Goal: Transaction & Acquisition: Book appointment/travel/reservation

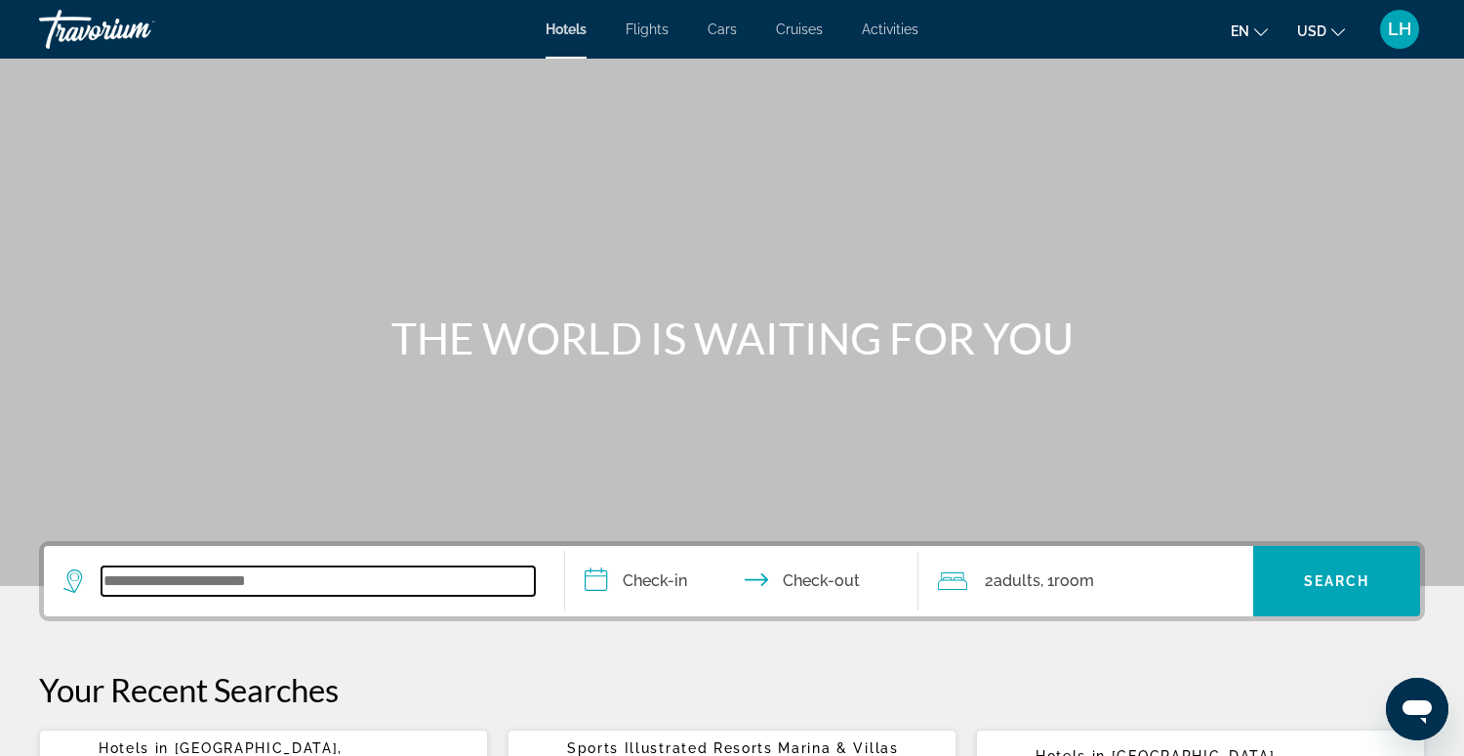
click at [237, 580] on input "Search widget" at bounding box center [318, 580] width 433 height 29
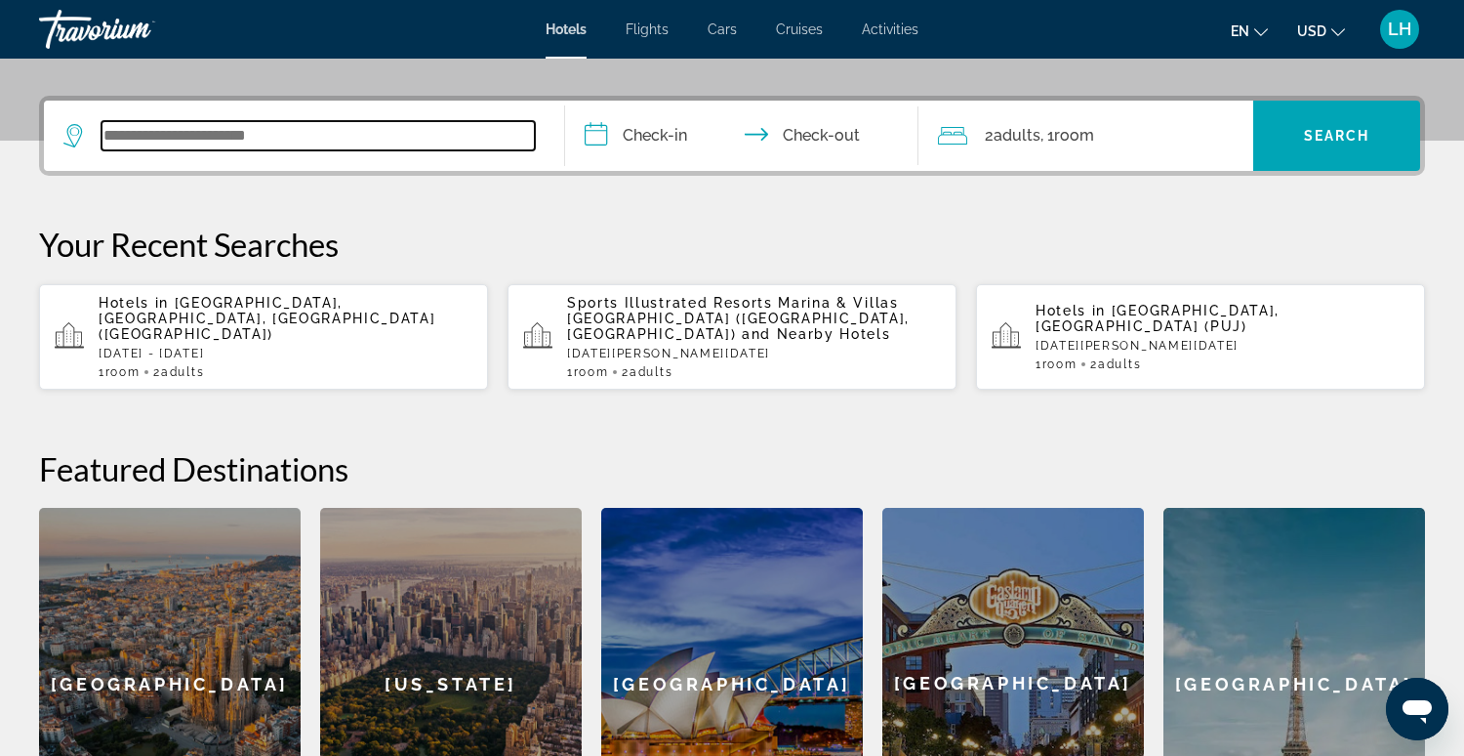
scroll to position [476, 0]
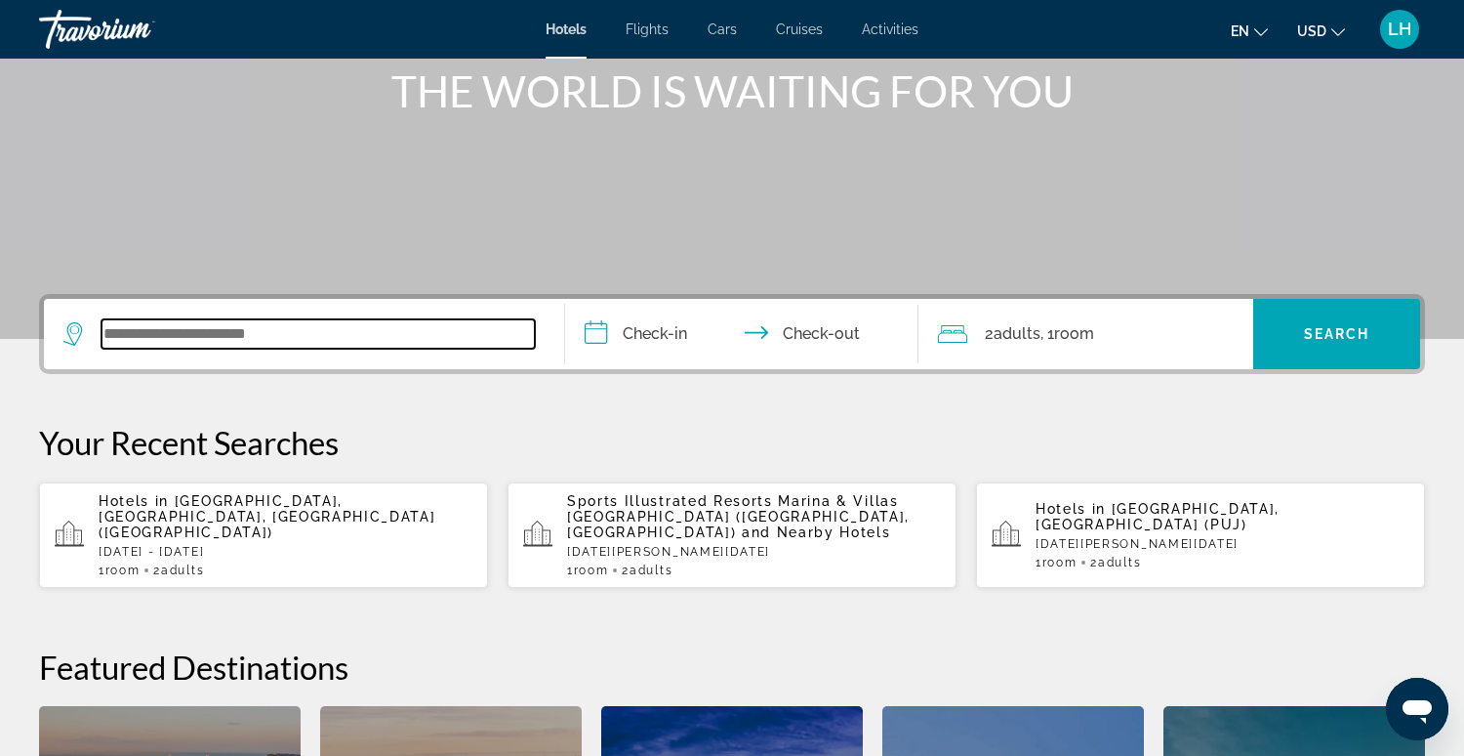
click at [368, 326] on input "Search widget" at bounding box center [318, 333] width 433 height 29
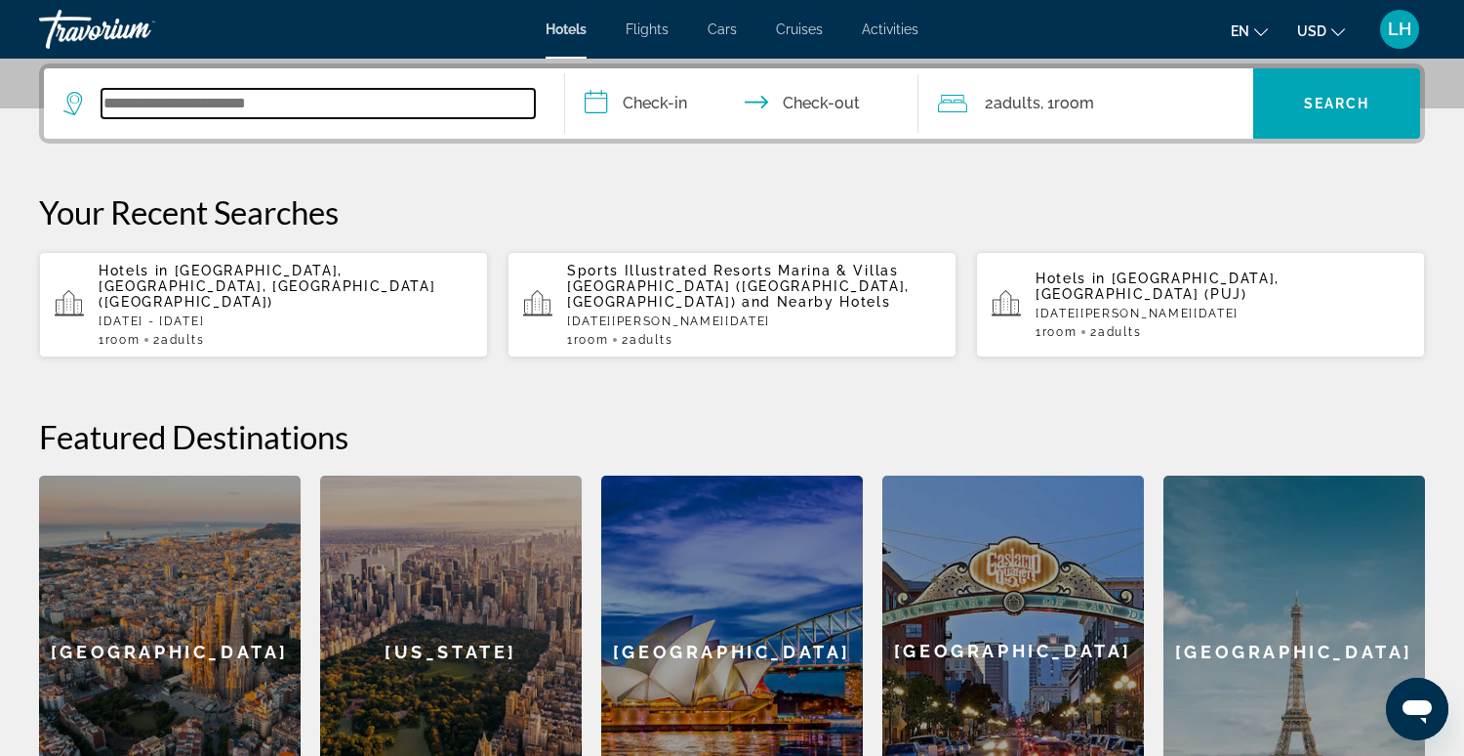
click at [389, 103] on input "Search widget" at bounding box center [318, 103] width 433 height 29
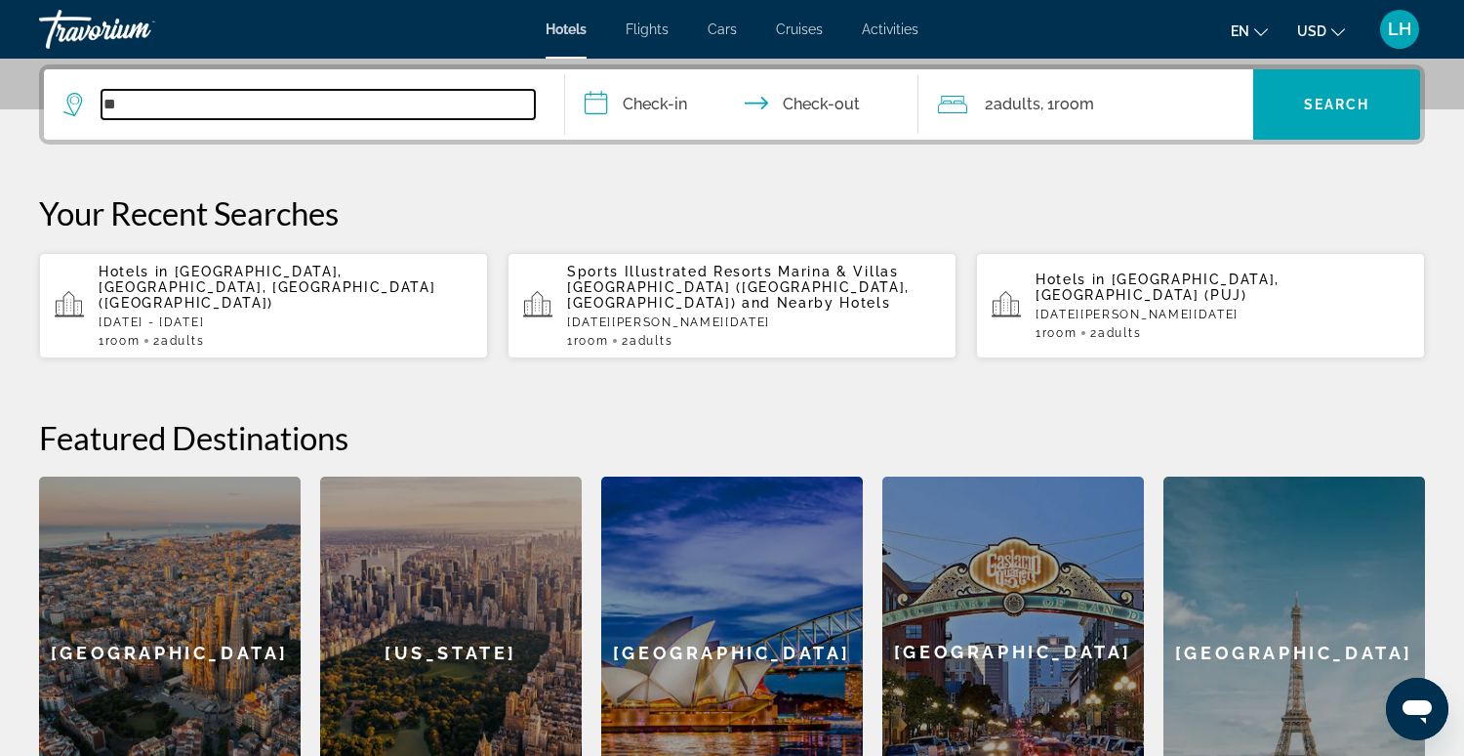
type input "*"
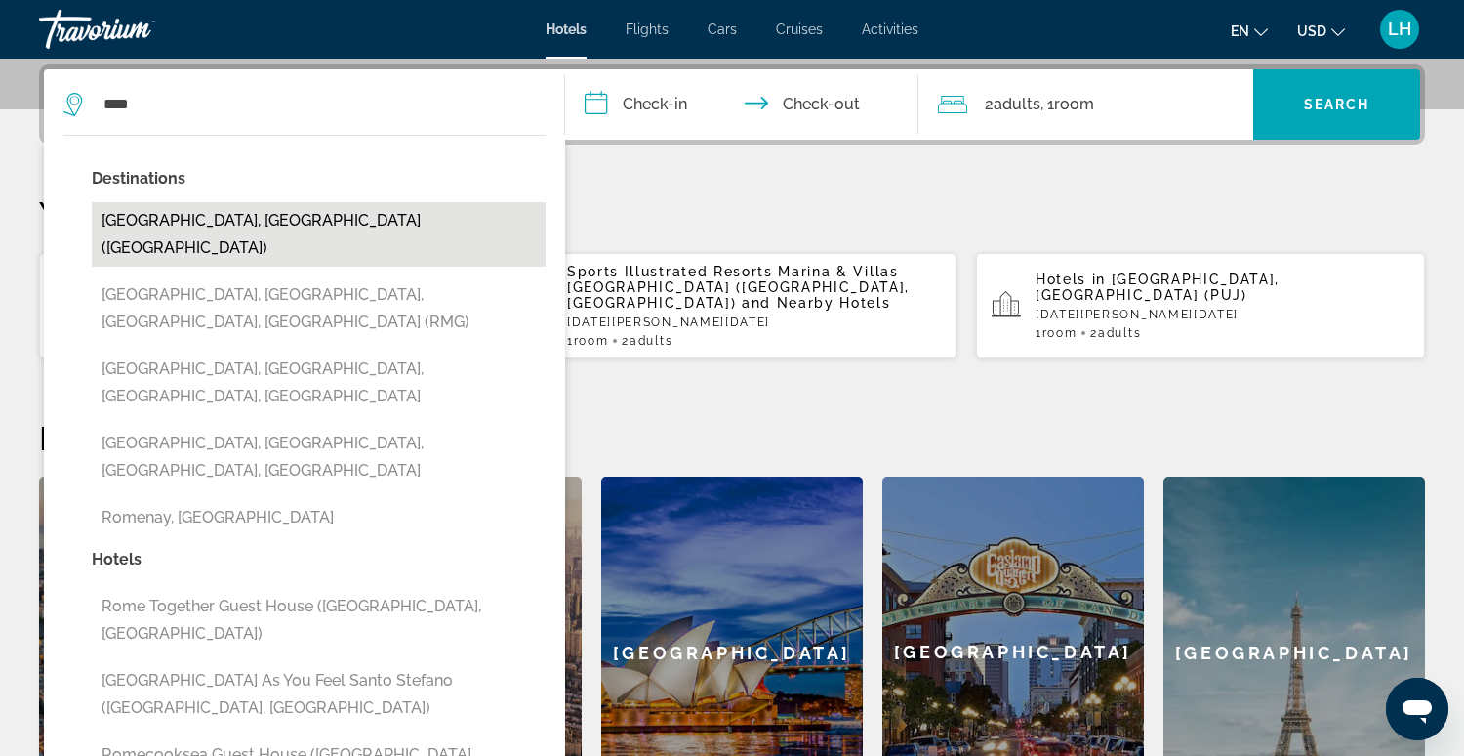
click at [213, 222] on button "[GEOGRAPHIC_DATA], [GEOGRAPHIC_DATA] ([GEOGRAPHIC_DATA])" at bounding box center [319, 234] width 454 height 64
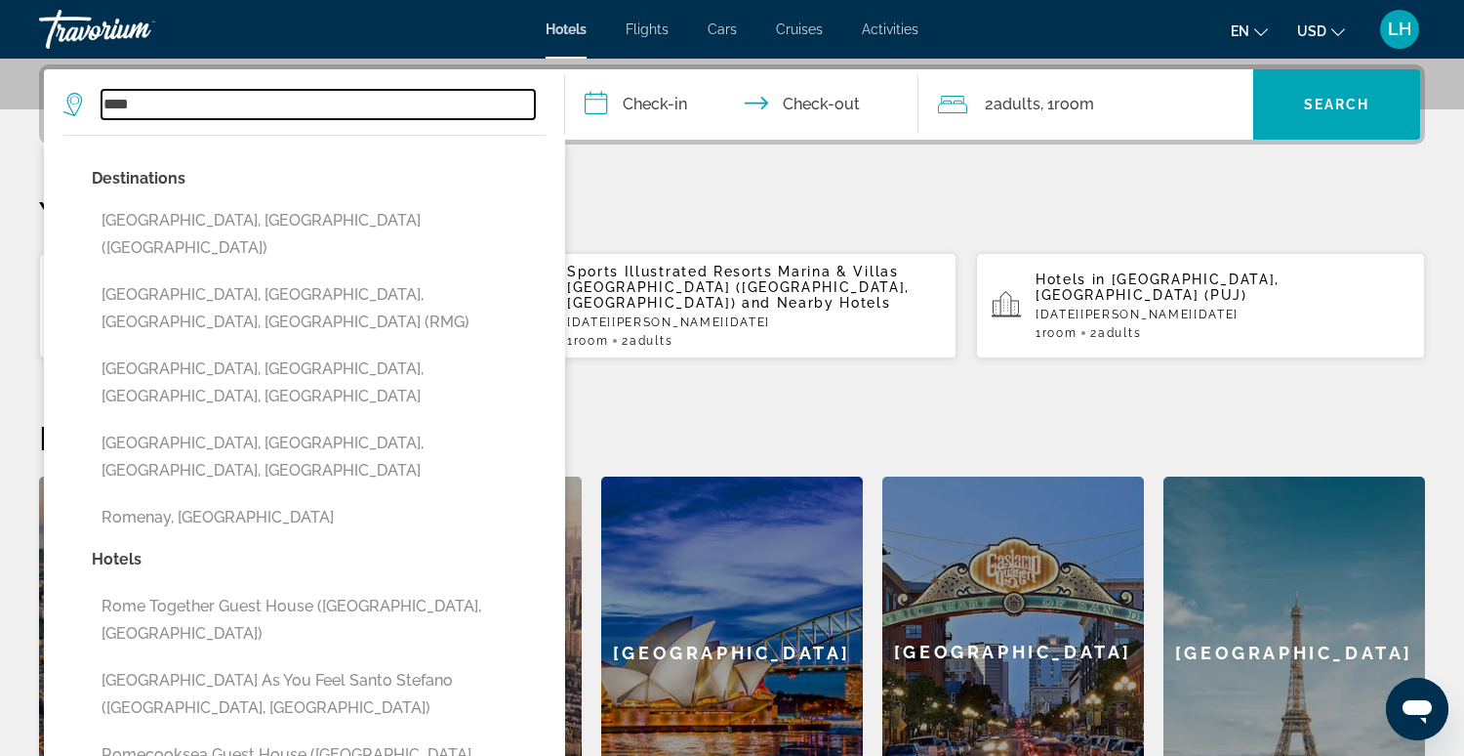
type input "**********"
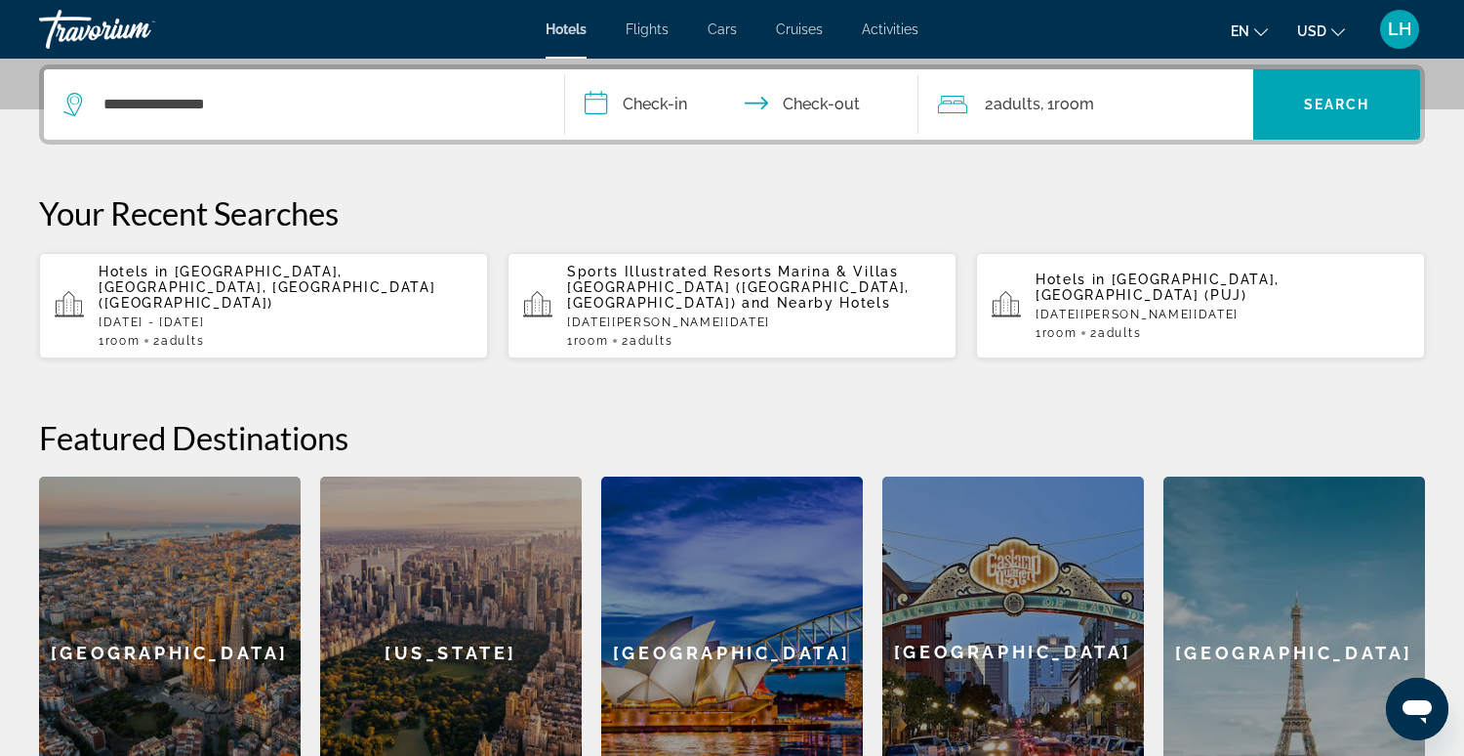
click at [625, 106] on input "**********" at bounding box center [746, 107] width 362 height 76
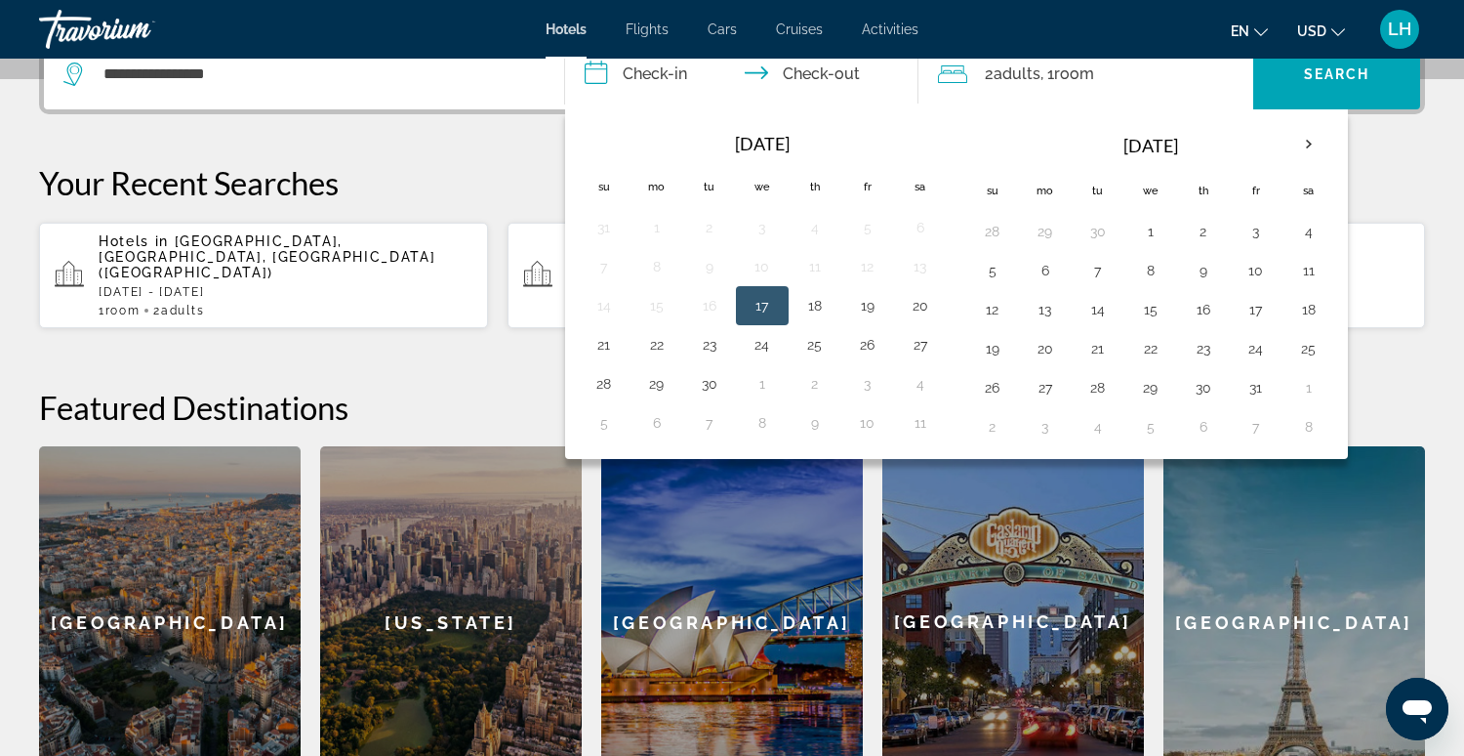
scroll to position [510, 0]
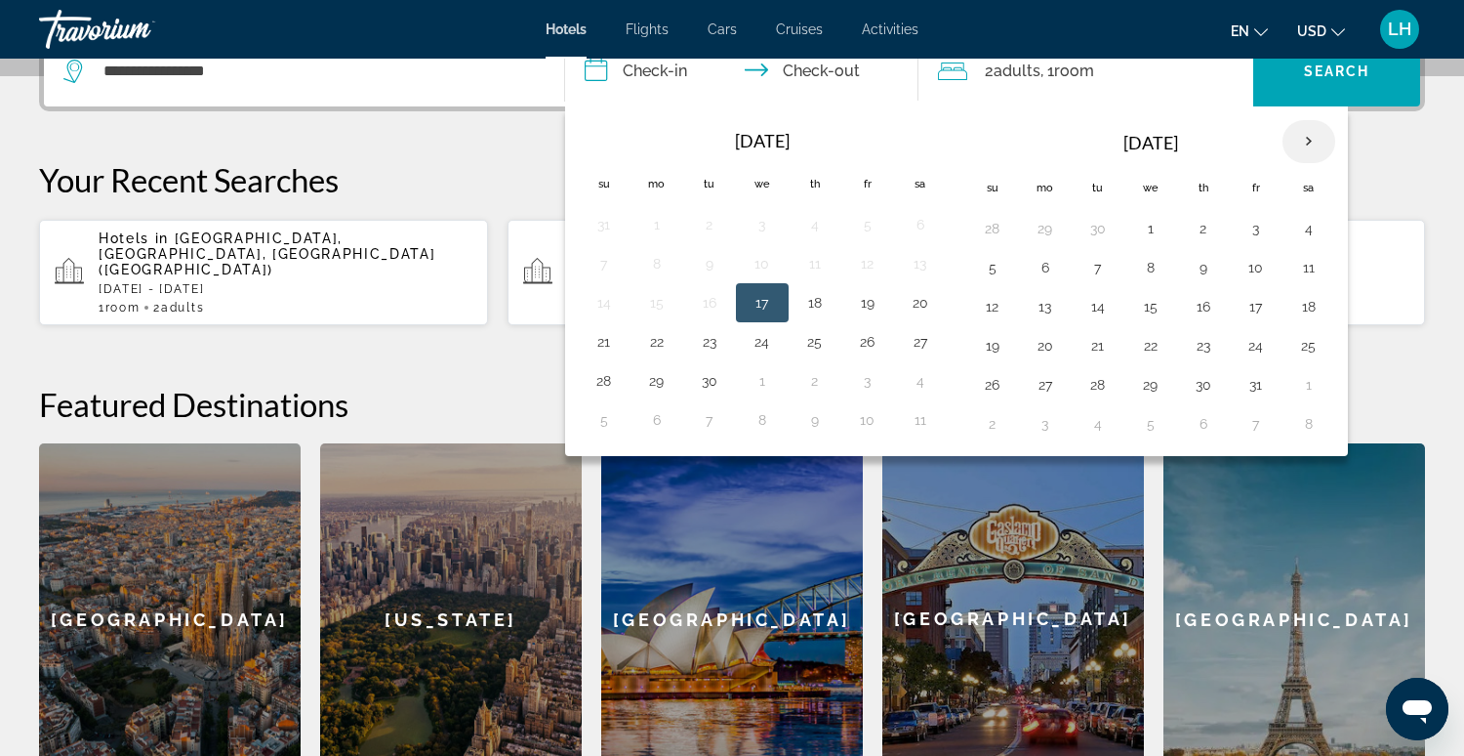
click at [1299, 143] on th "Next month" at bounding box center [1309, 141] width 53 height 43
click at [600, 140] on th "Previous month" at bounding box center [604, 141] width 53 height 43
click at [600, 140] on th "Check in and out dates" at bounding box center [604, 140] width 53 height 43
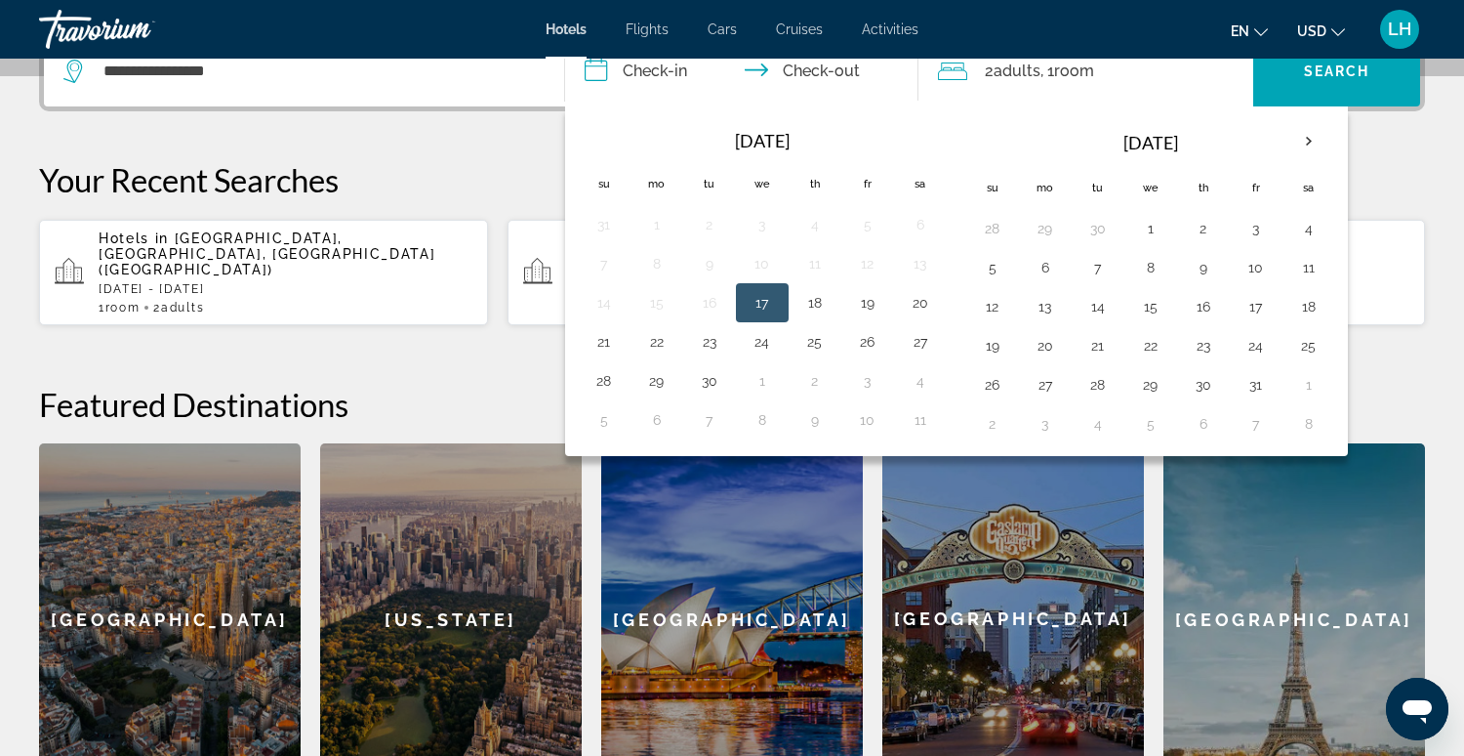
click at [600, 140] on th "Check in and out dates" at bounding box center [604, 140] width 53 height 43
click at [601, 341] on button "21" at bounding box center [604, 341] width 31 height 27
click at [763, 336] on button "24" at bounding box center [762, 341] width 31 height 27
type input "**********"
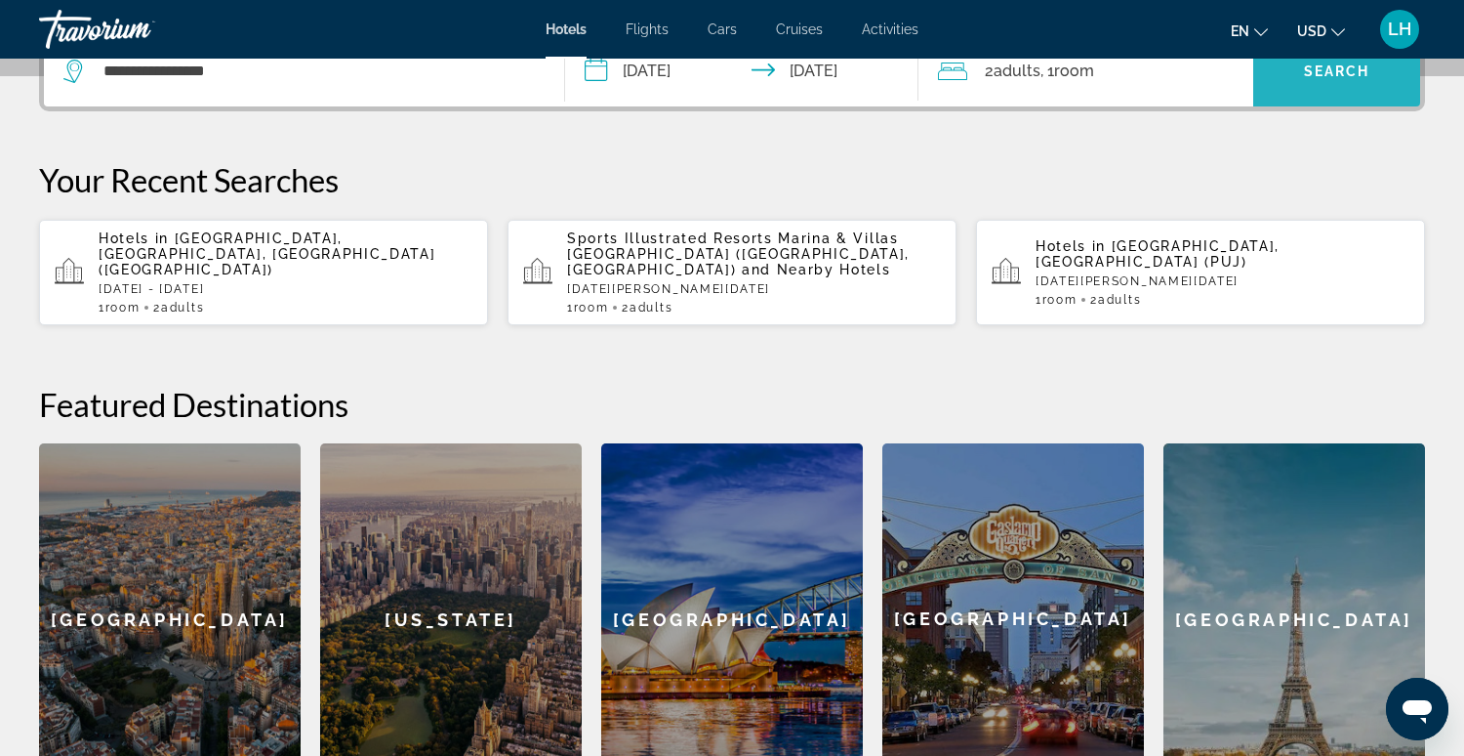
drag, startPoint x: 1329, startPoint y: 79, endPoint x: 1281, endPoint y: 100, distance: 52.0
click at [1329, 79] on span "Search widget" at bounding box center [1337, 71] width 167 height 47
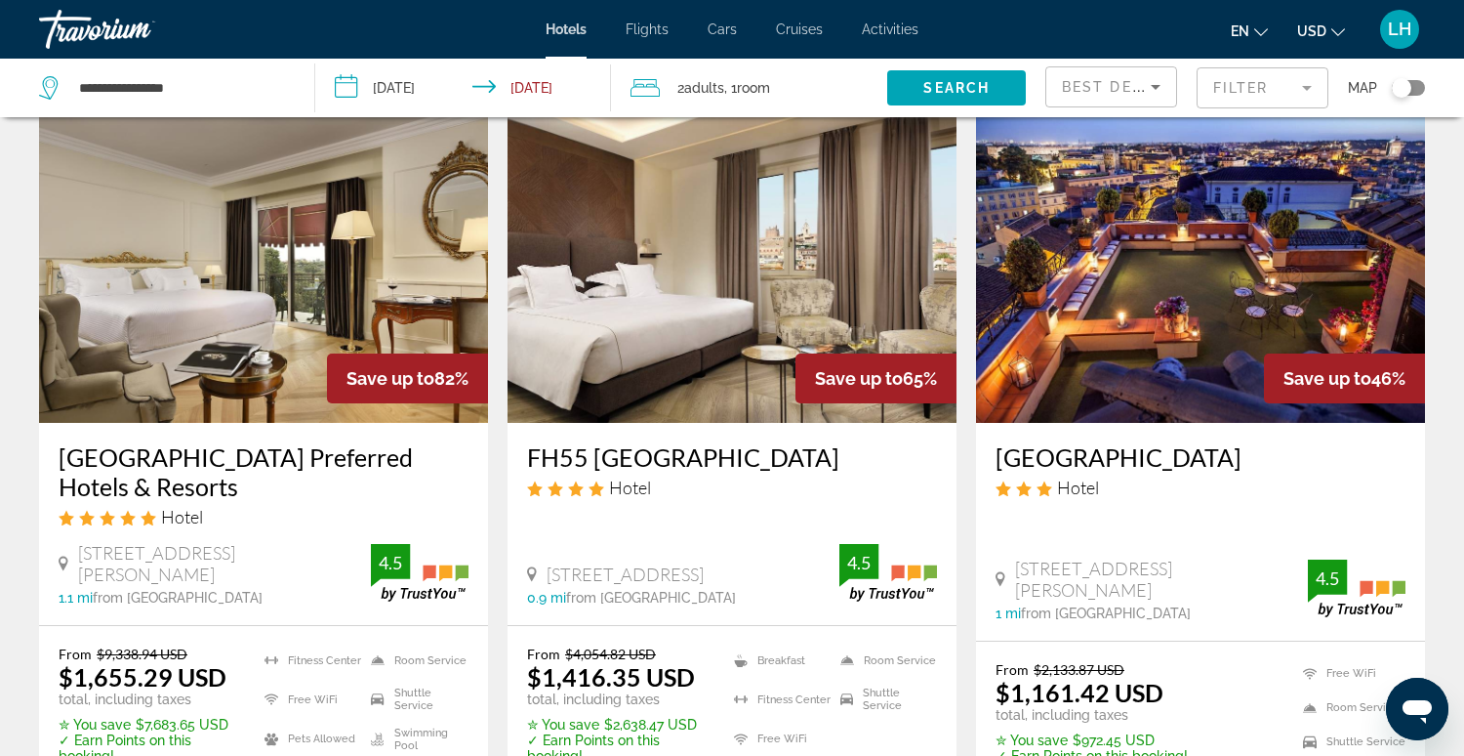
scroll to position [66, 0]
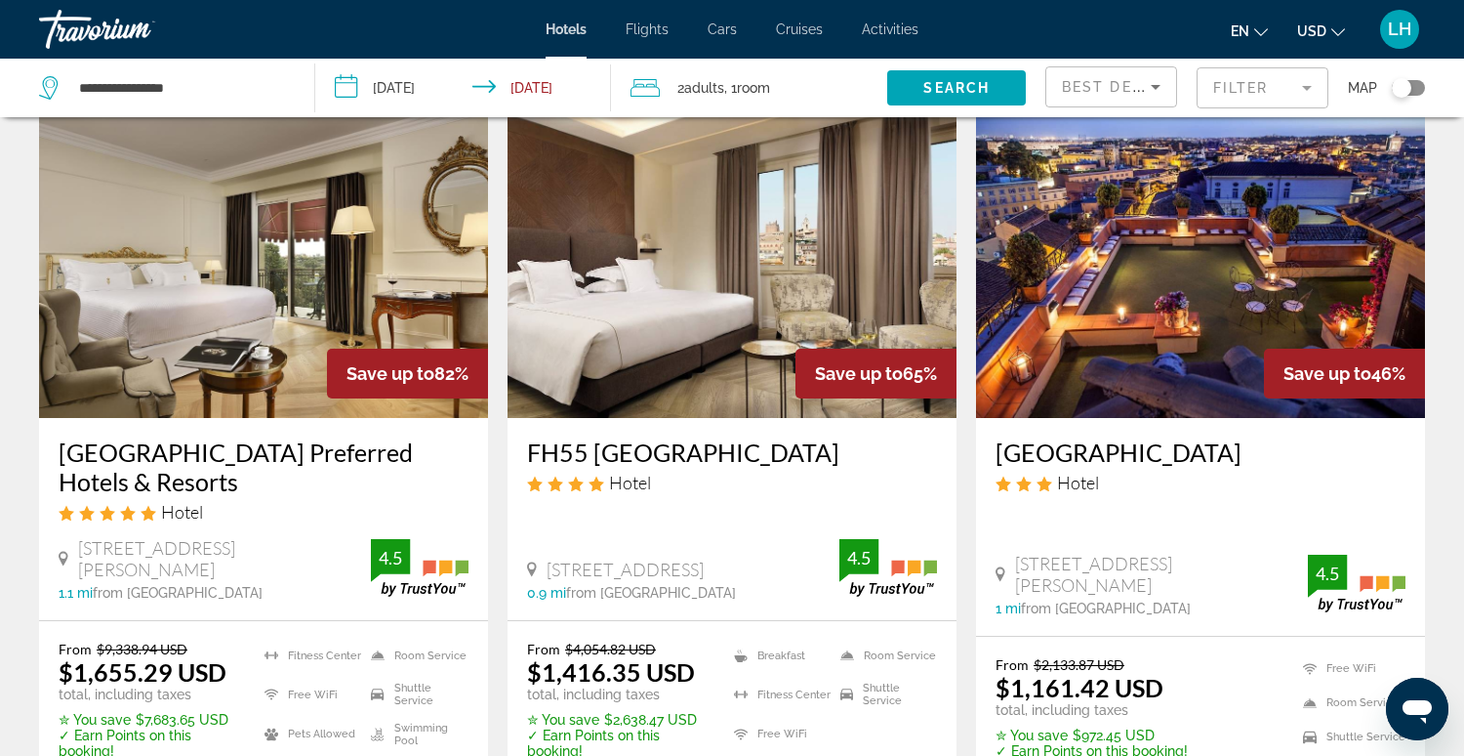
click at [346, 86] on input "**********" at bounding box center [467, 91] width 304 height 64
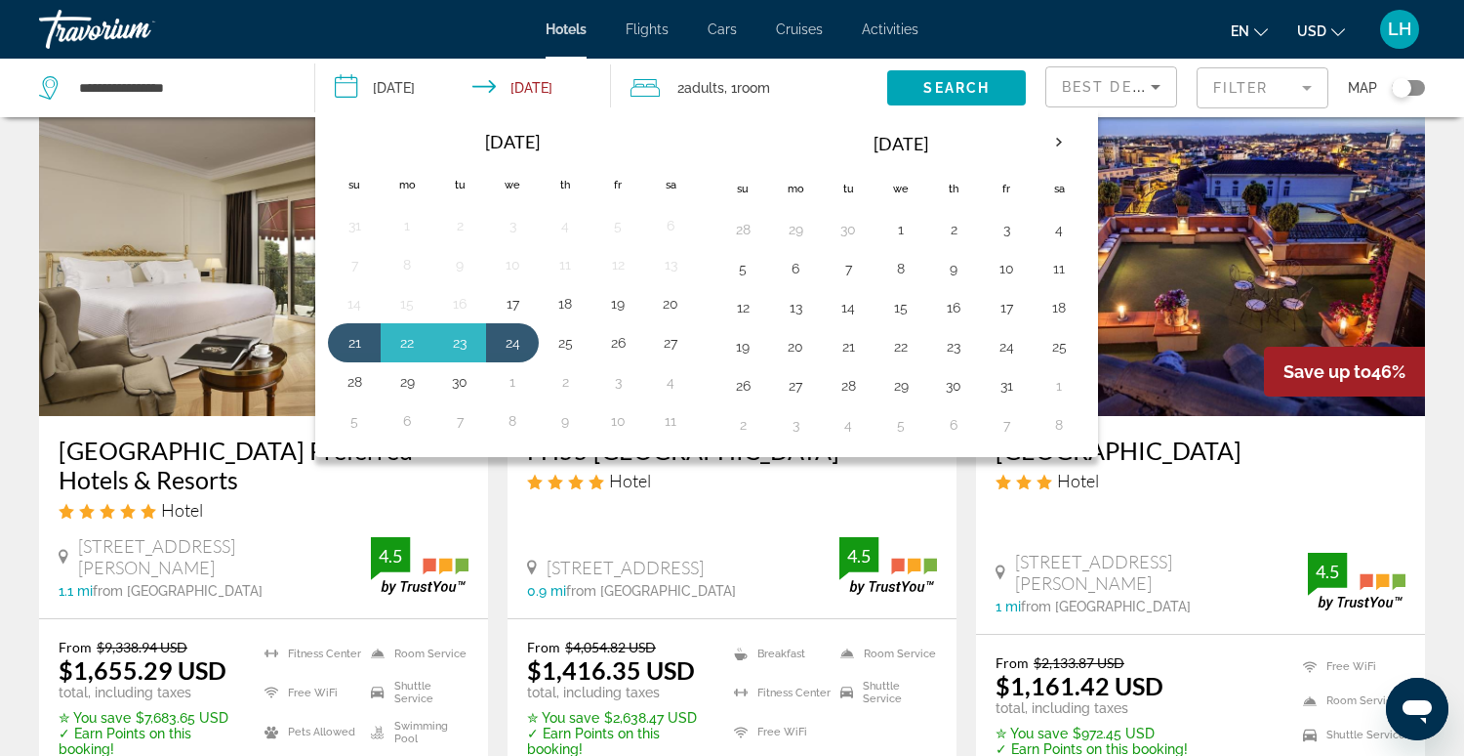
scroll to position [84, 0]
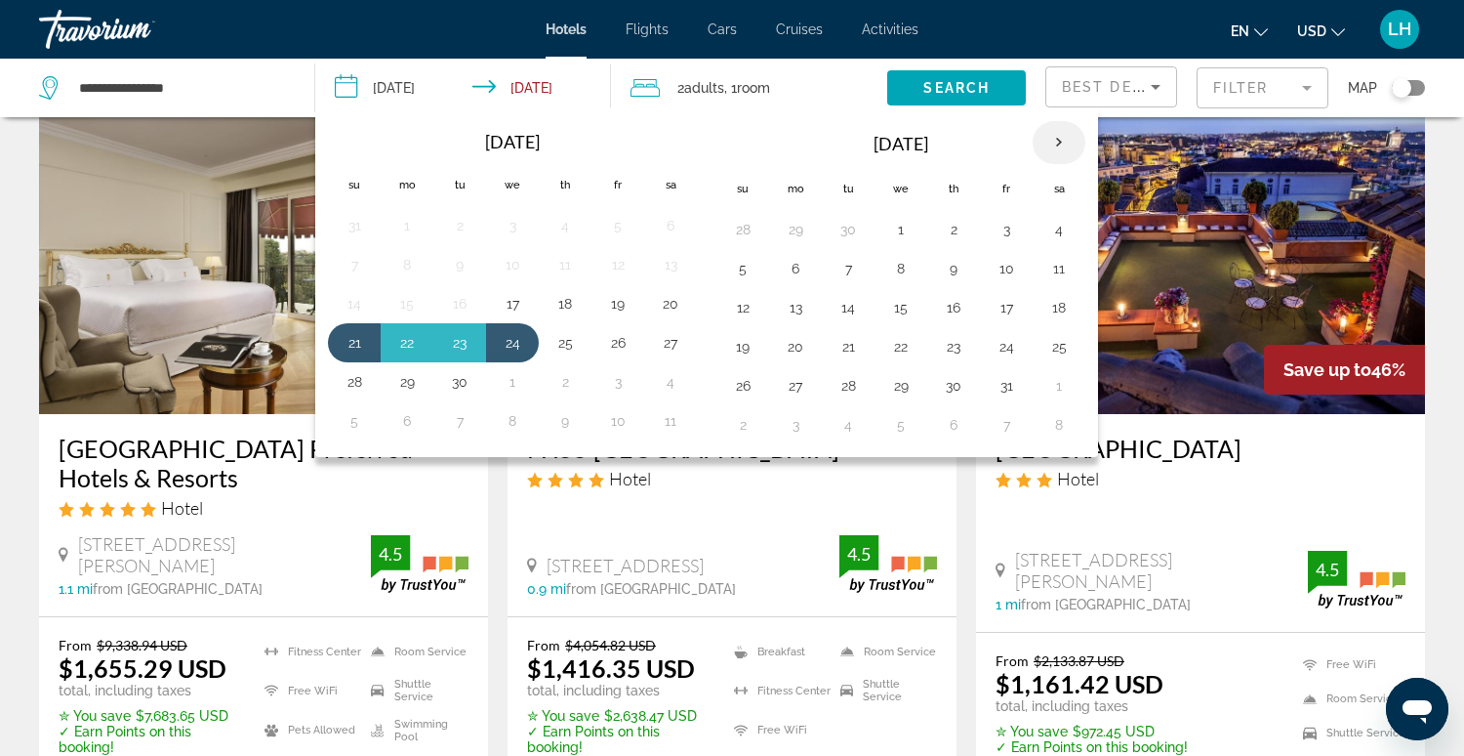
click at [1051, 137] on th "Next month" at bounding box center [1059, 142] width 53 height 43
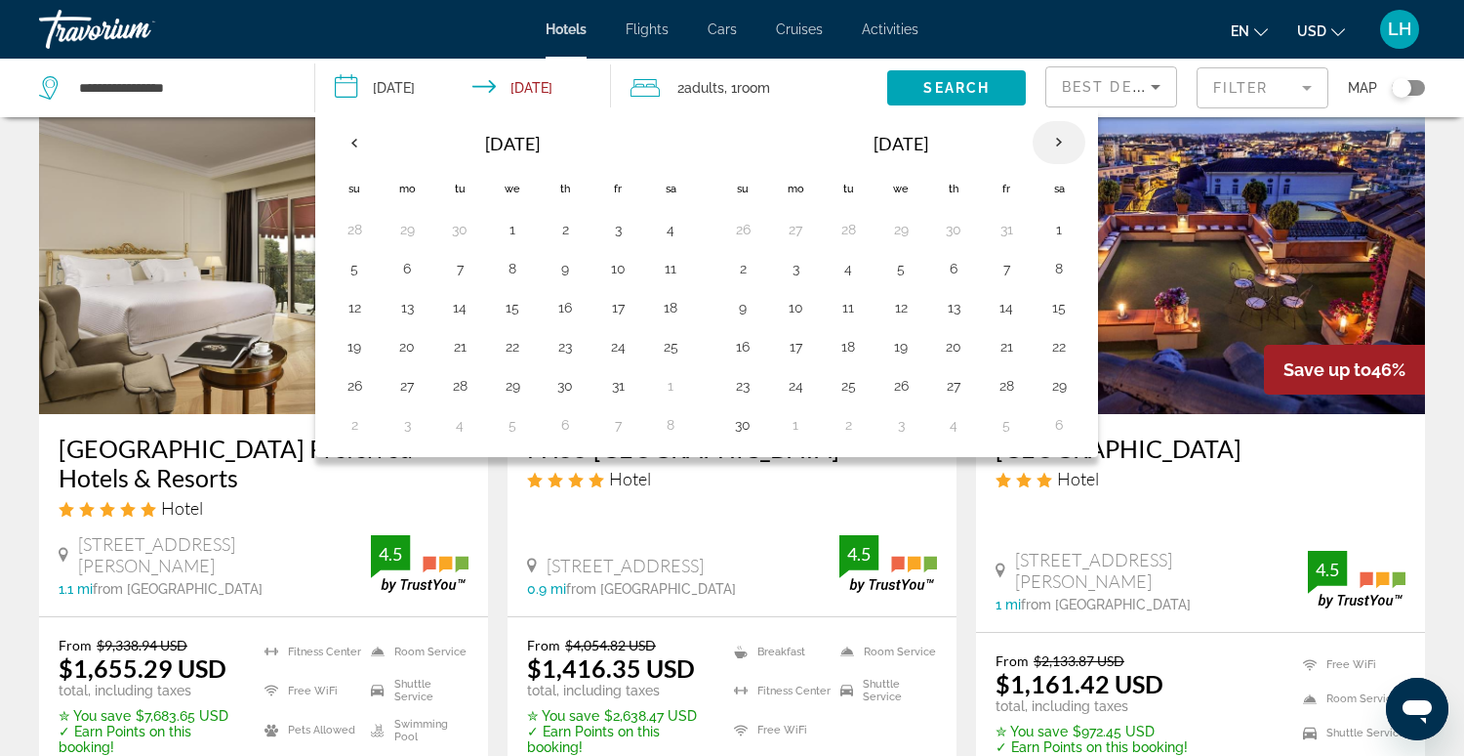
scroll to position [83, 0]
click at [740, 270] on button "2" at bounding box center [742, 268] width 31 height 27
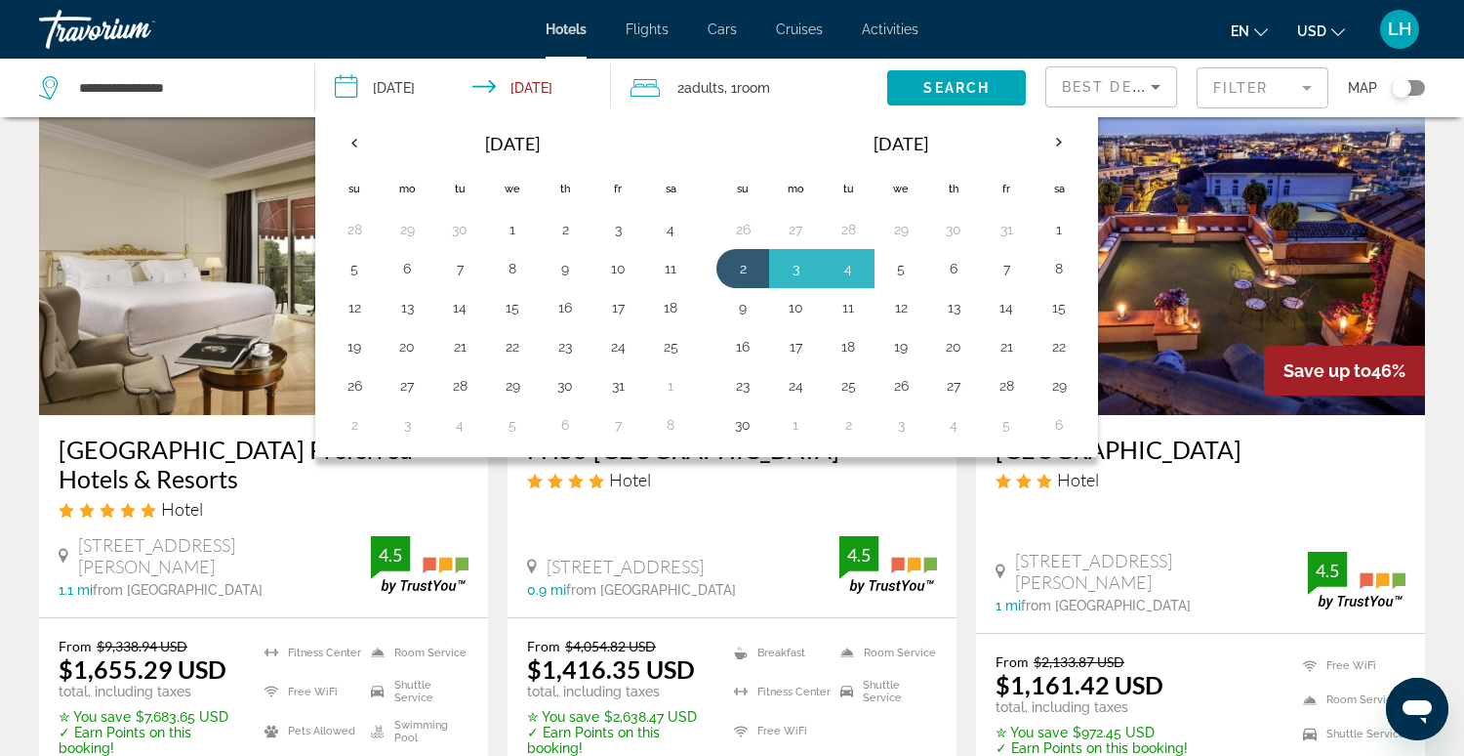
click at [897, 266] on button "5" at bounding box center [901, 268] width 31 height 27
type input "**********"
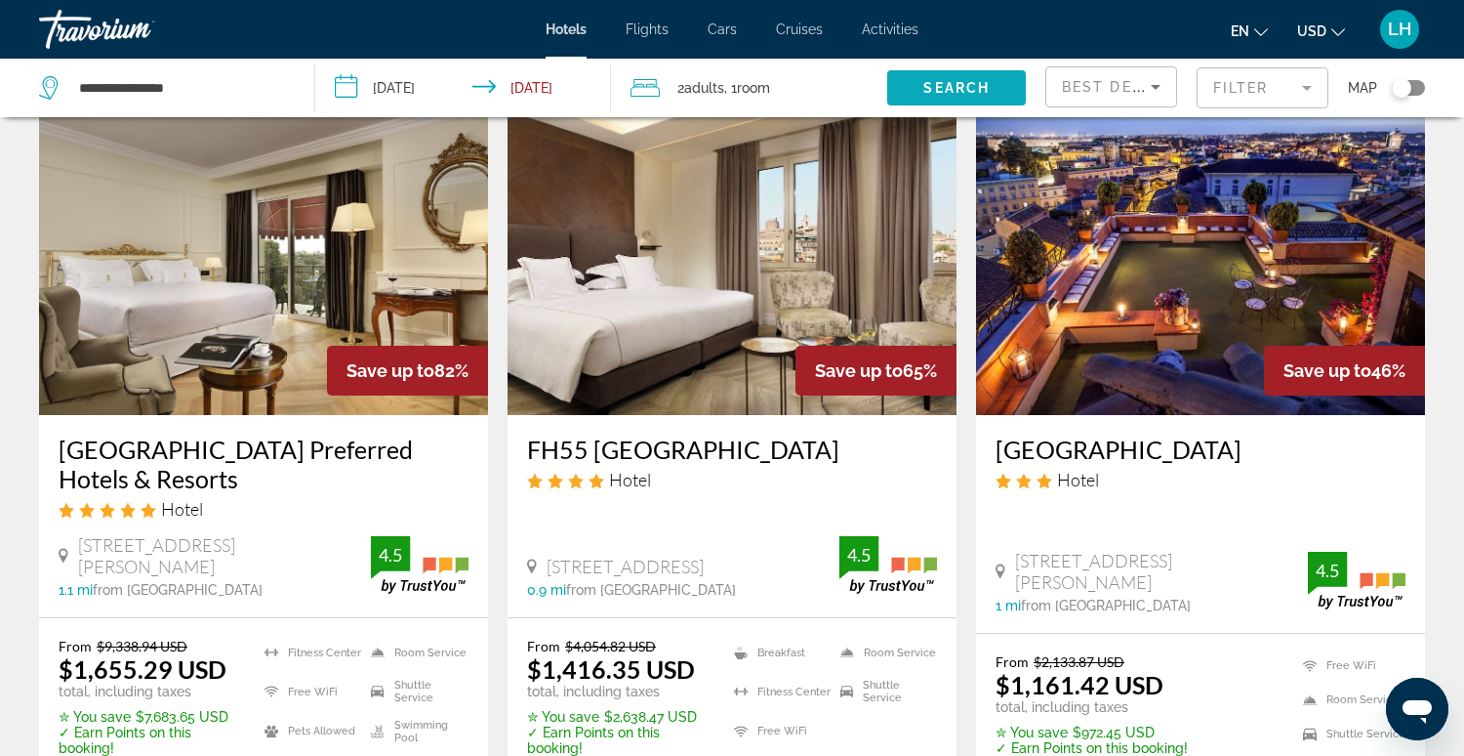
click at [952, 88] on span "Search" at bounding box center [957, 88] width 66 height 16
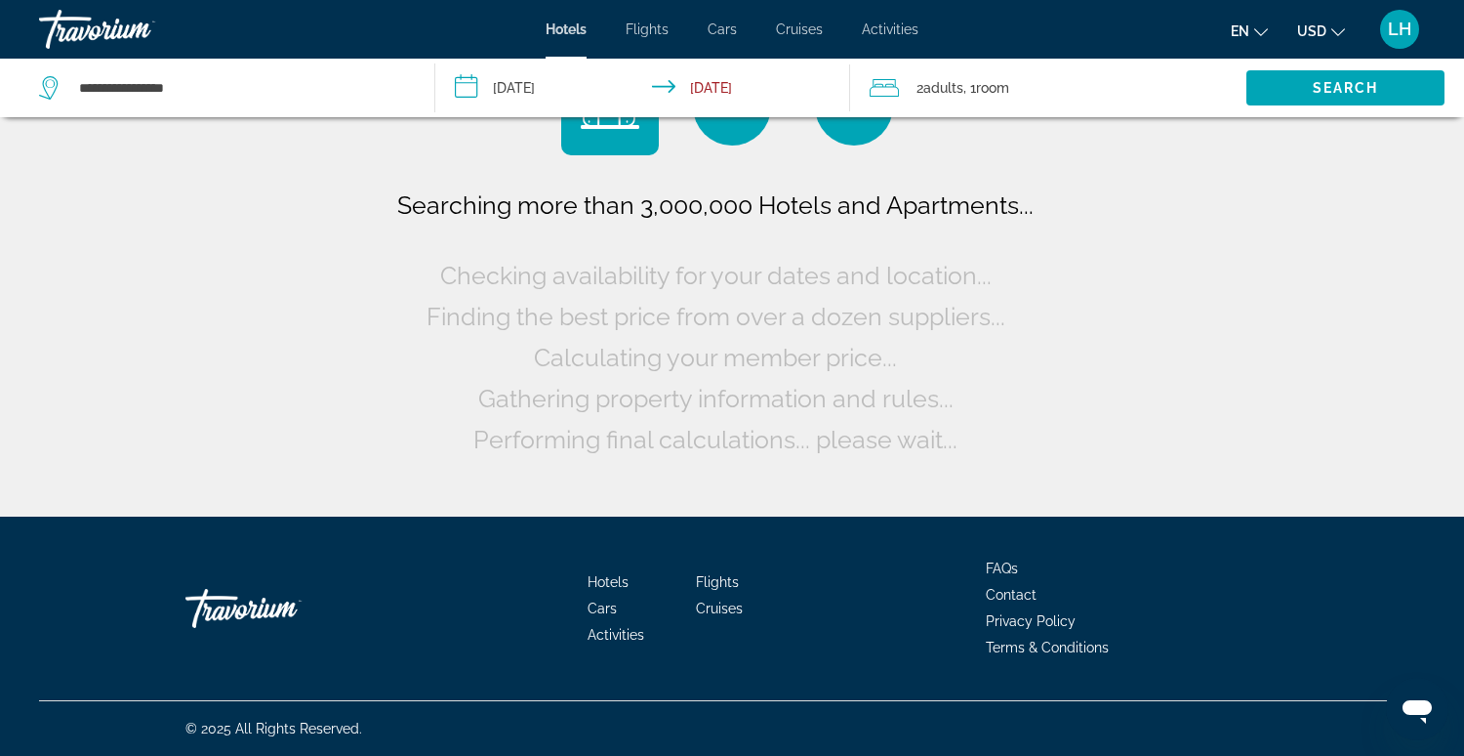
scroll to position [0, 0]
